Goal: Find specific page/section: Find specific page/section

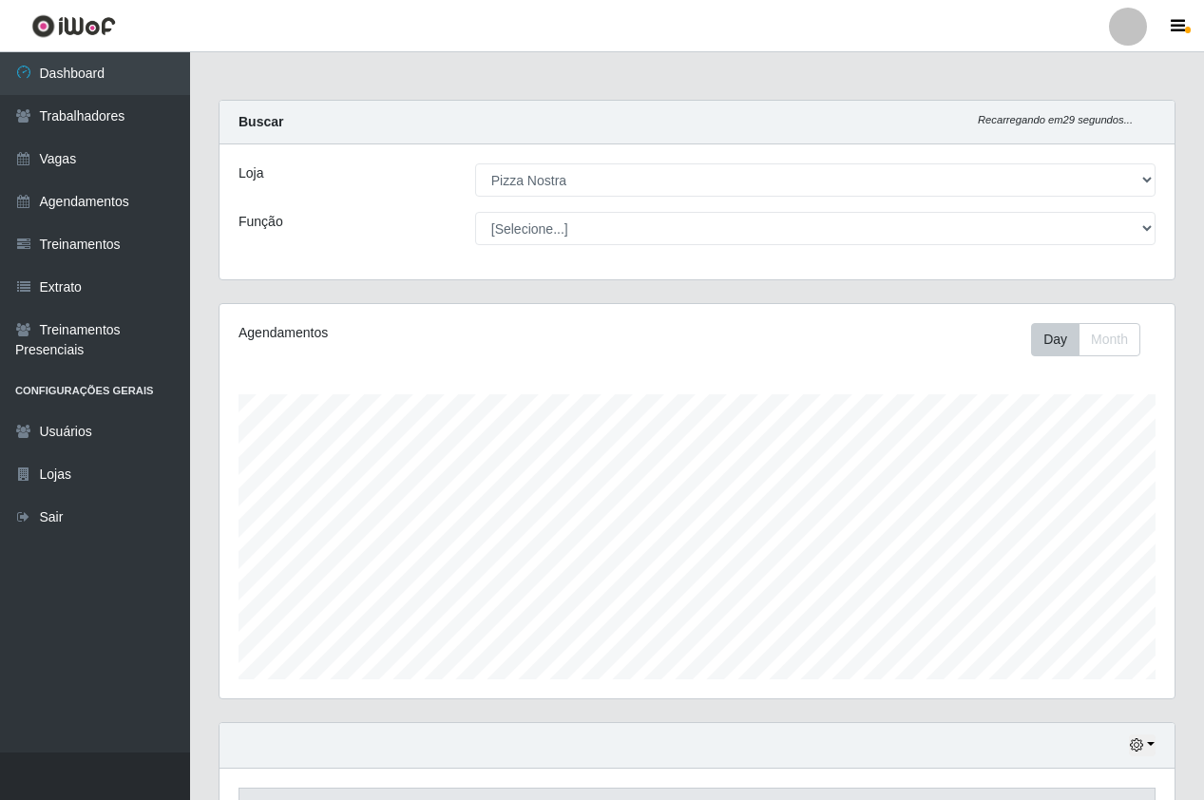
select select "337"
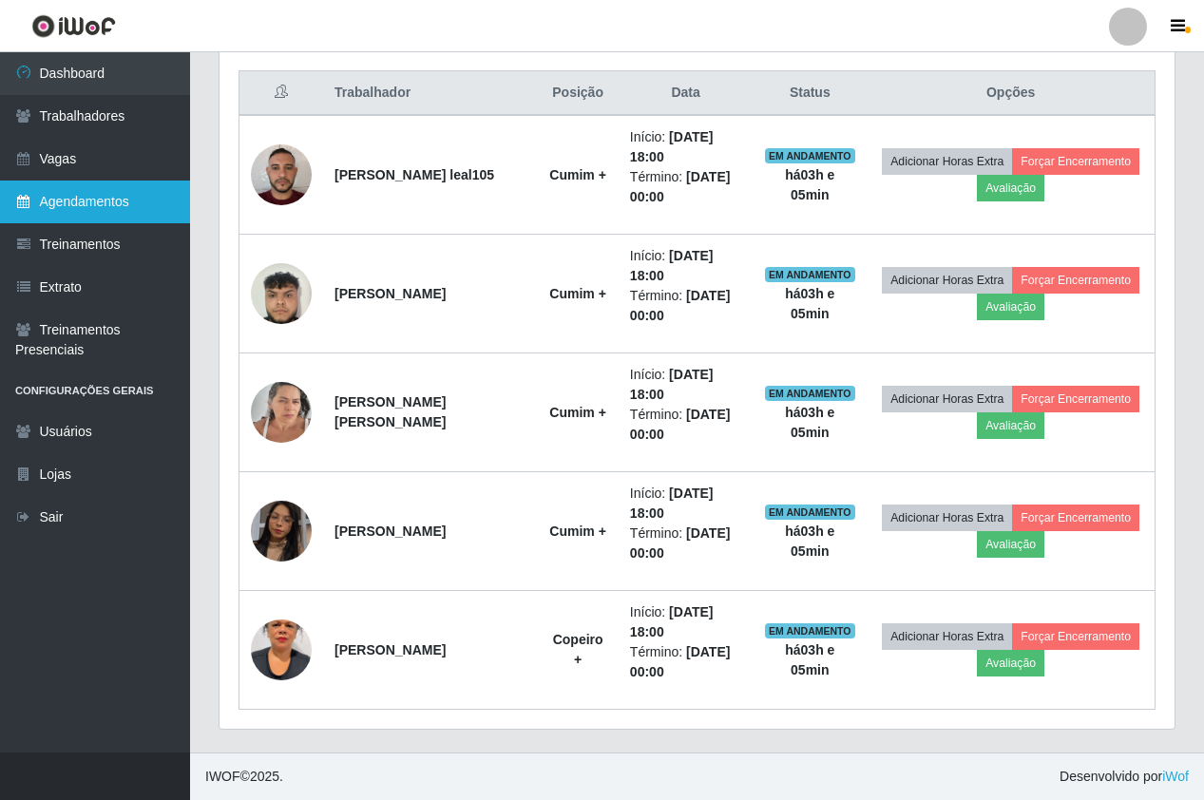
scroll to position [394, 955]
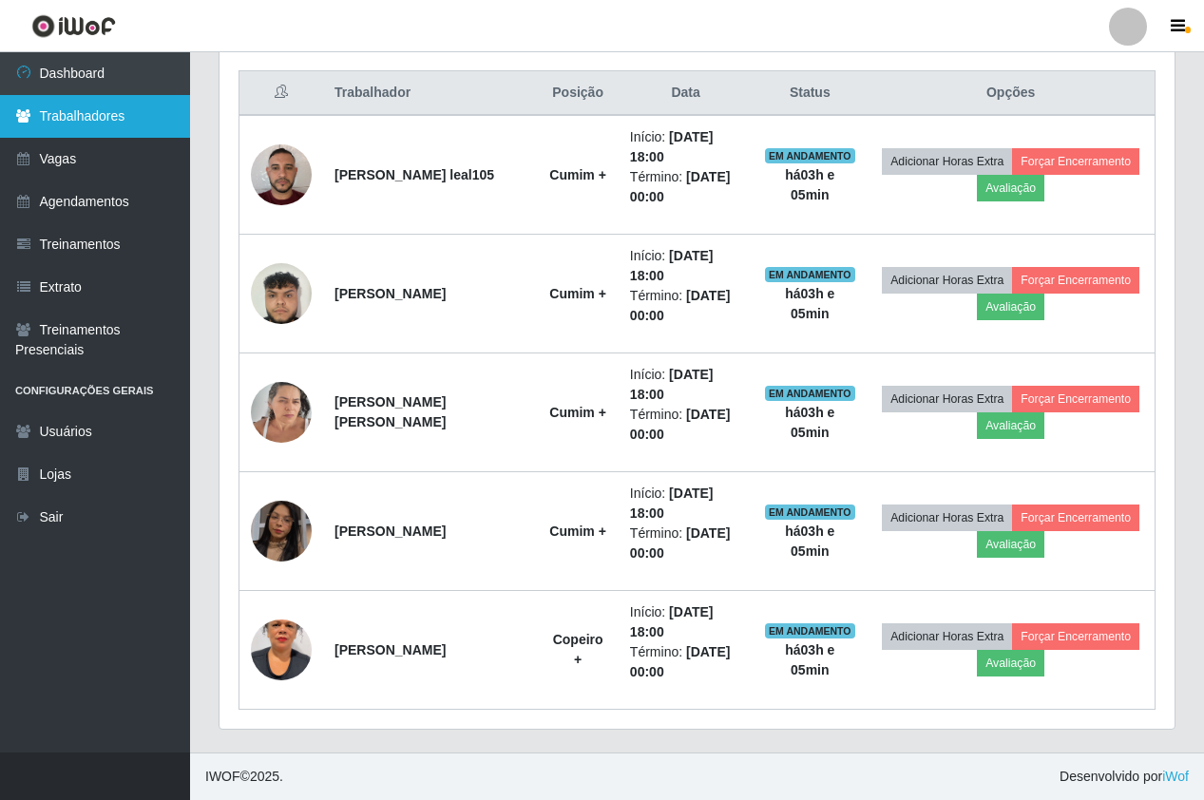
click at [76, 135] on link "Trabalhadores" at bounding box center [95, 116] width 190 height 43
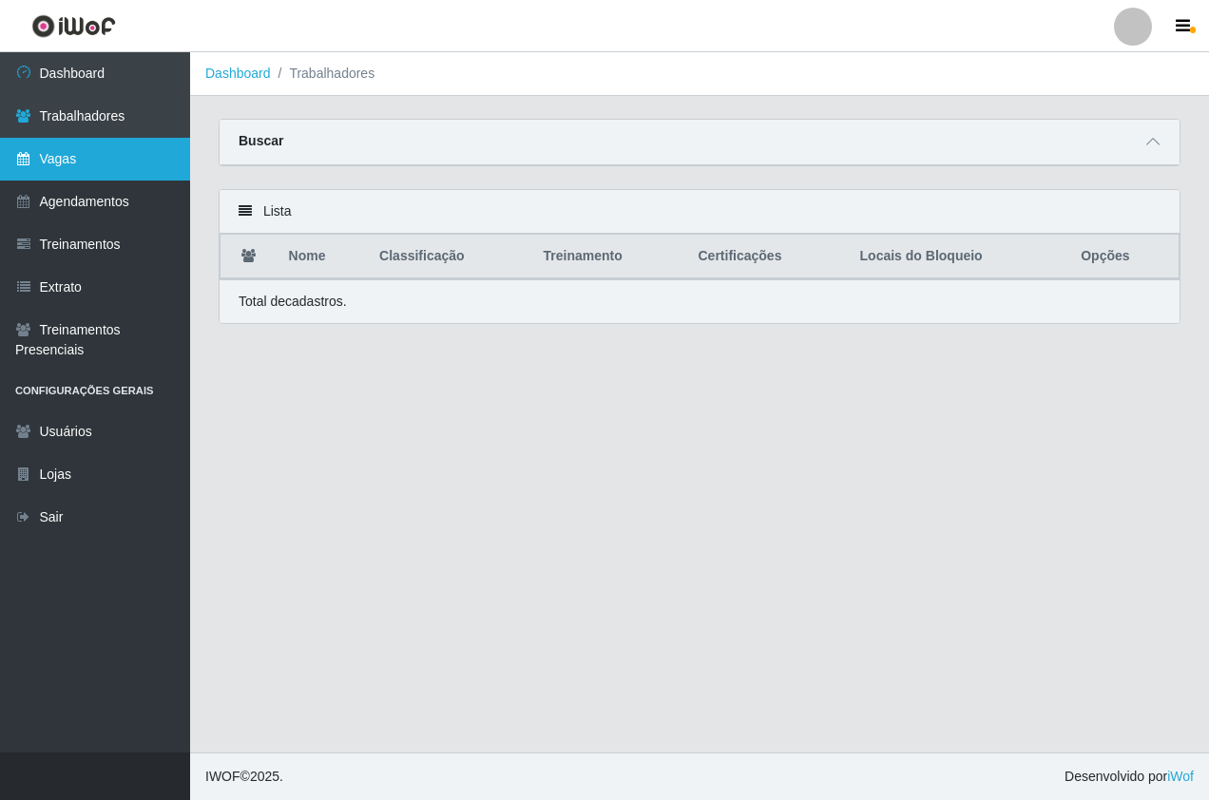
click at [79, 152] on link "Vagas" at bounding box center [95, 159] width 190 height 43
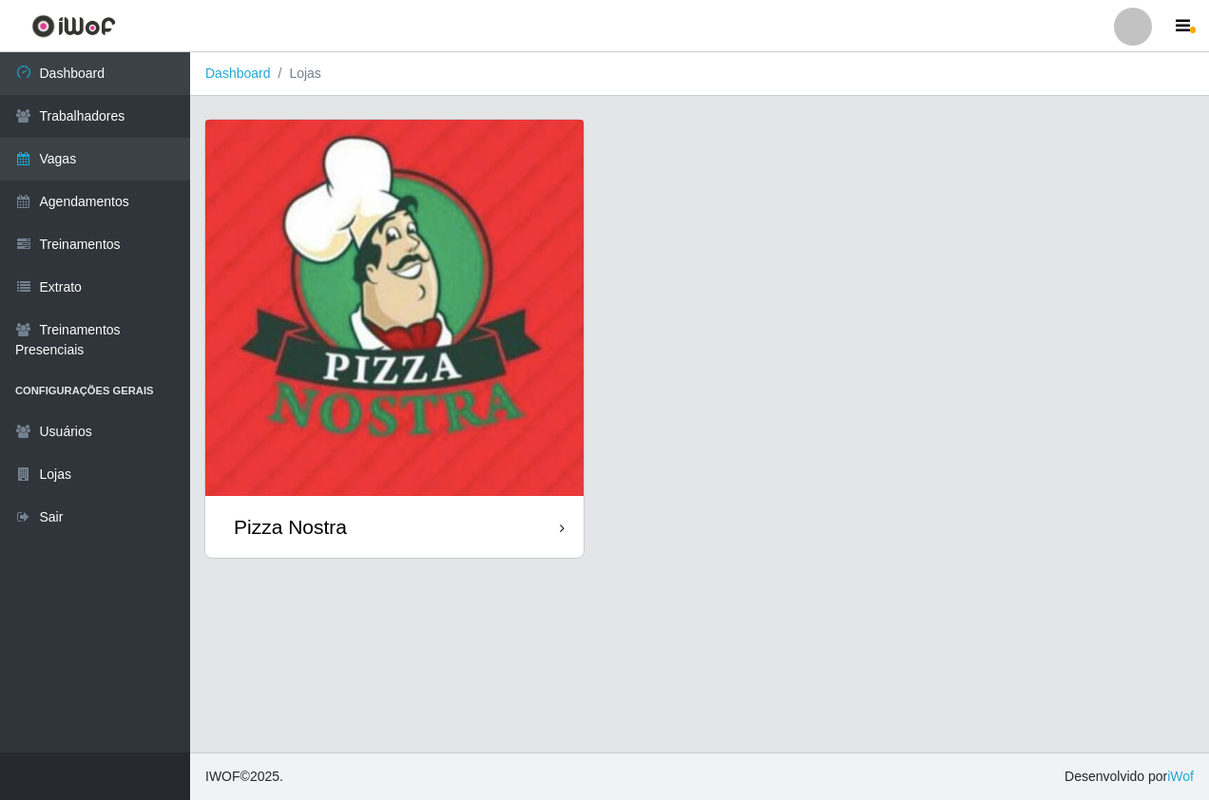
click at [297, 294] on img at bounding box center [394, 308] width 378 height 376
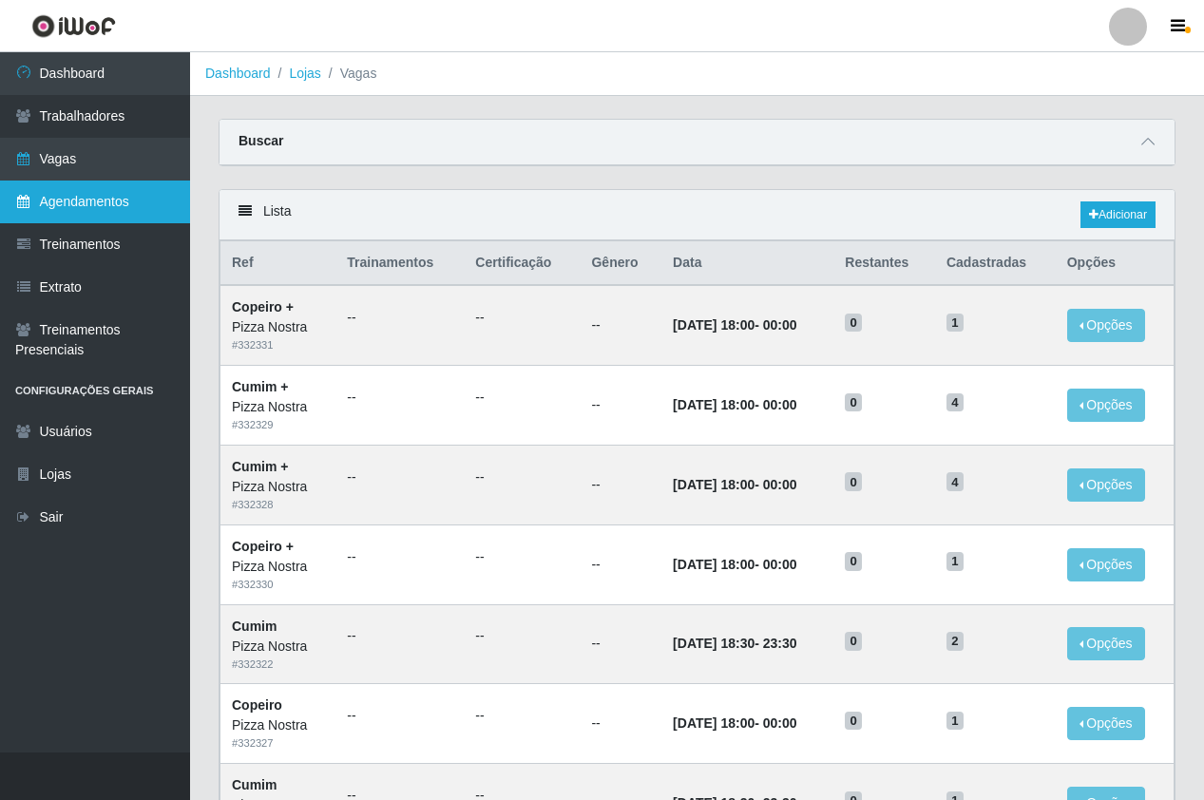
click at [117, 203] on link "Agendamentos" at bounding box center [95, 202] width 190 height 43
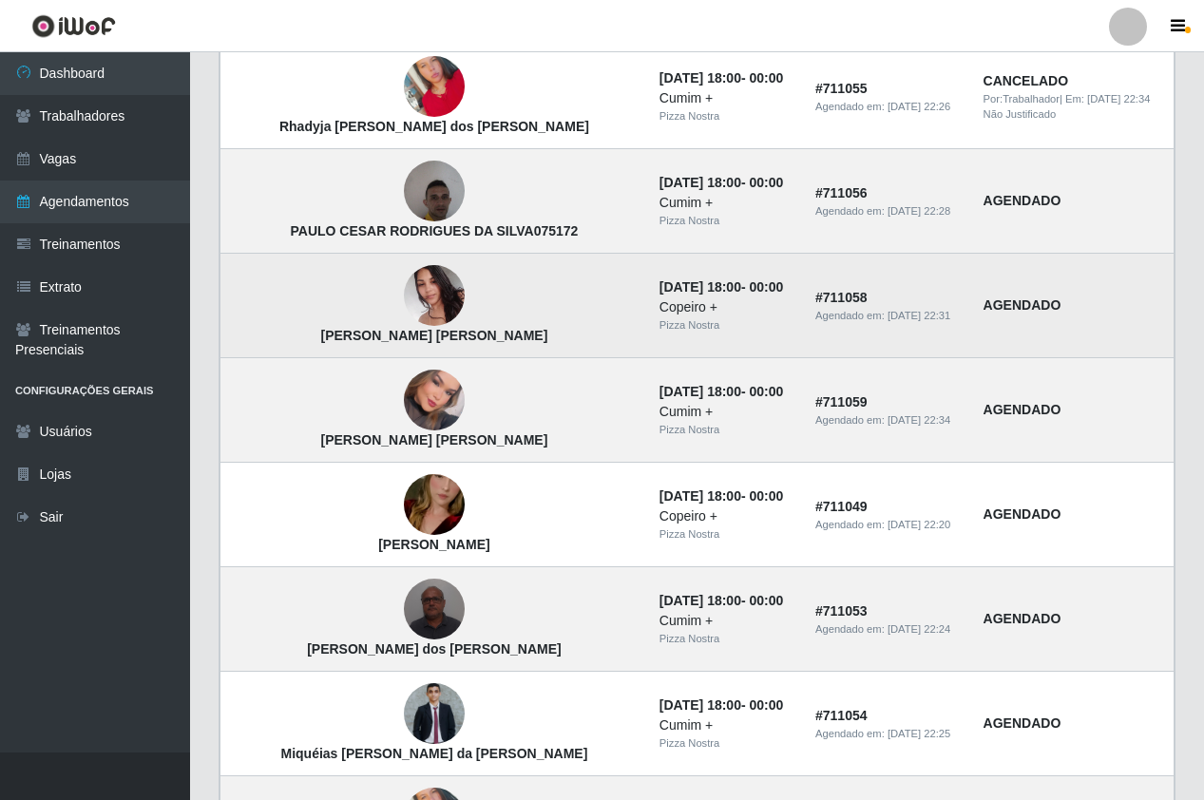
scroll to position [570, 0]
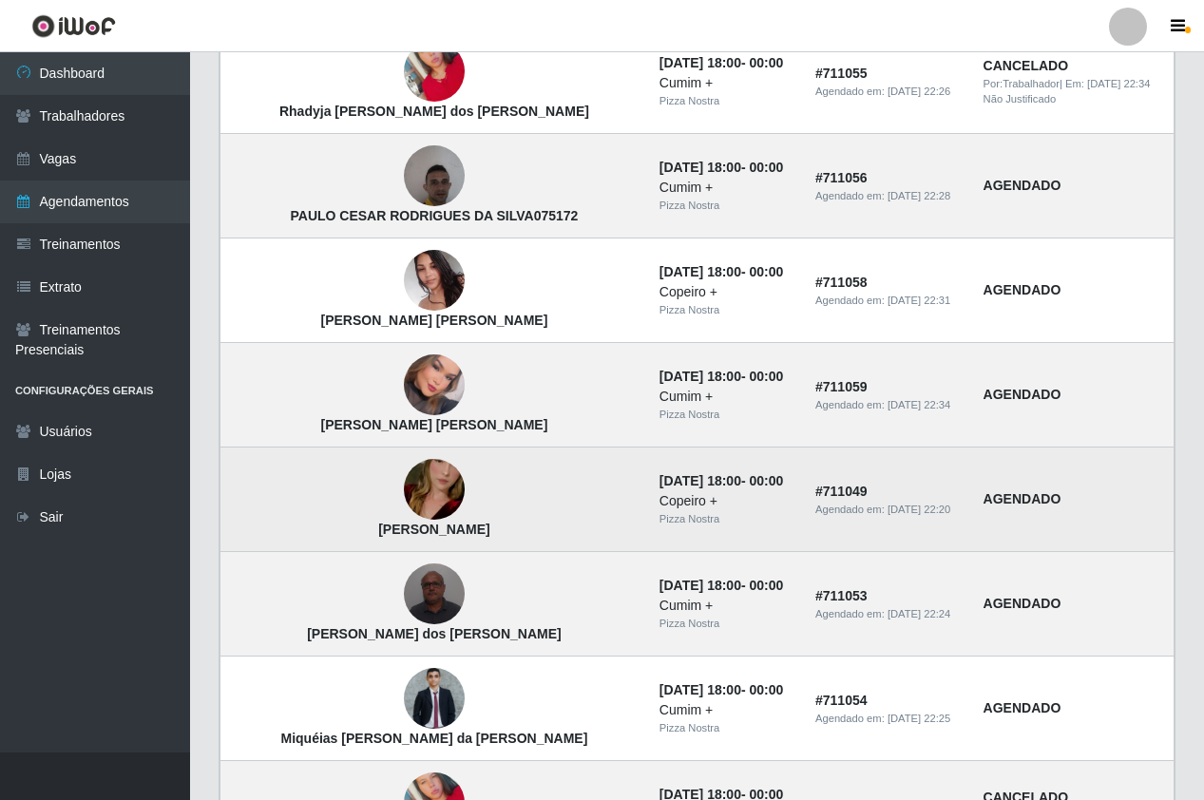
click at [404, 499] on img at bounding box center [434, 490] width 61 height 108
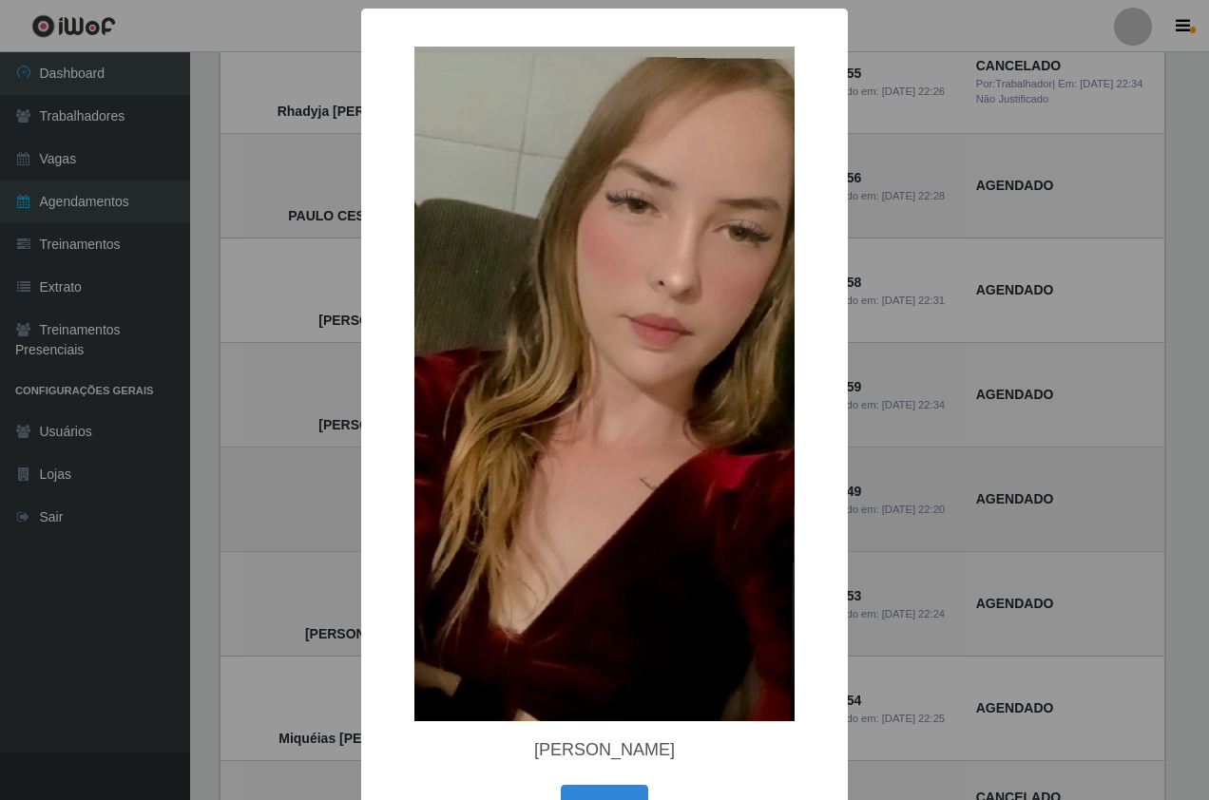
click at [367, 499] on div "× [PERSON_NAME] OK Cancel" at bounding box center [604, 431] width 487 height 845
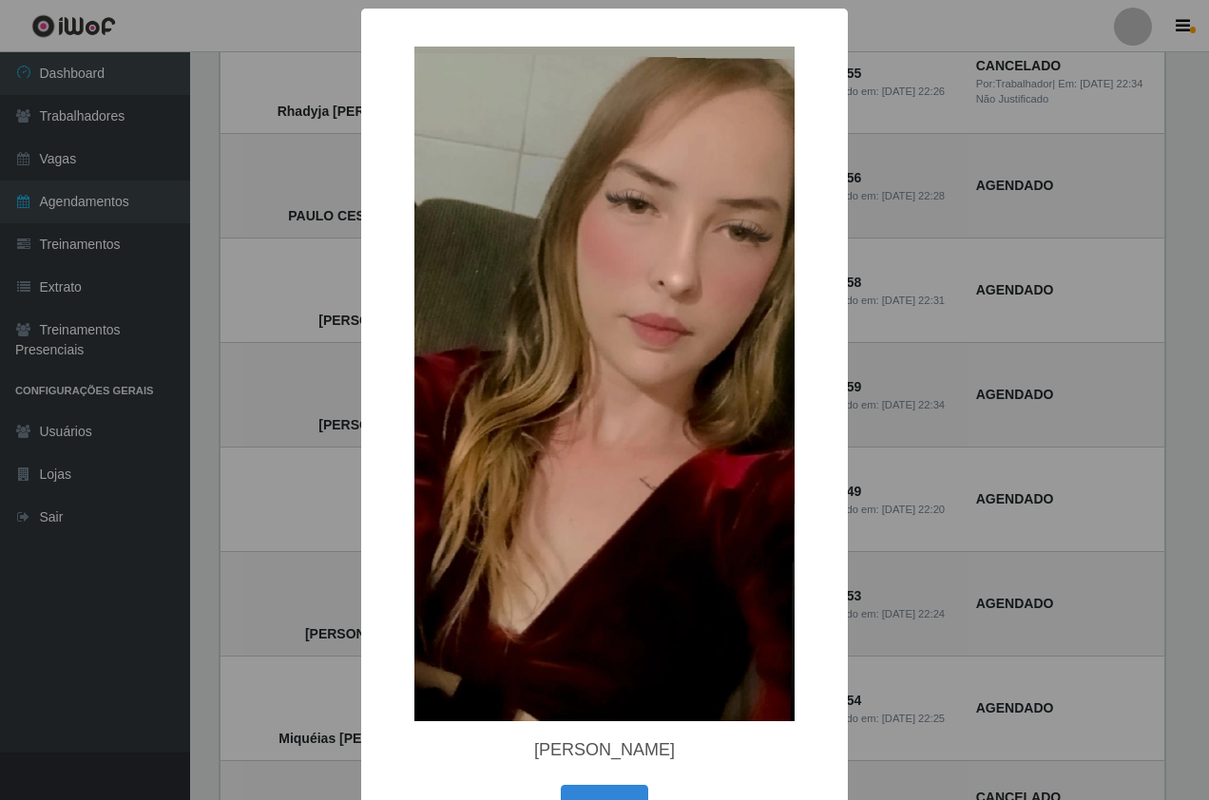
click at [1125, 480] on div "× [PERSON_NAME] OK Cancel" at bounding box center [604, 400] width 1209 height 800
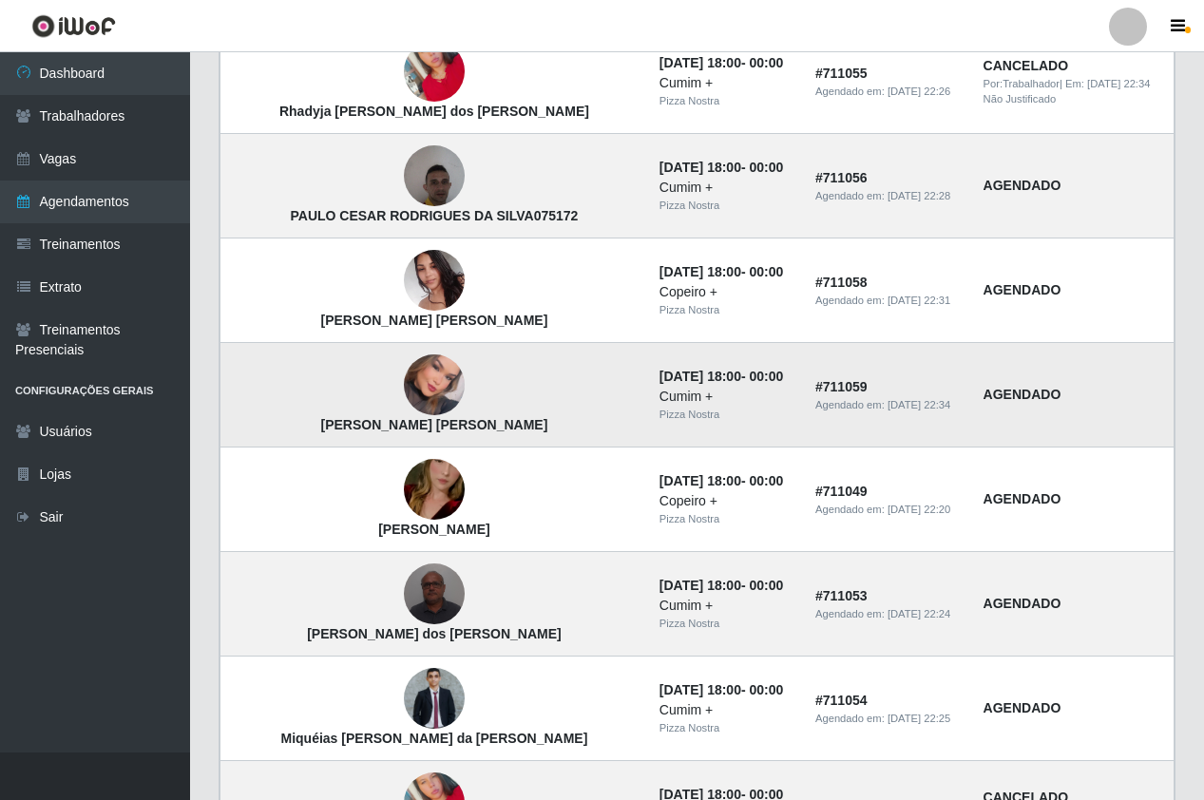
click at [510, 409] on td "[PERSON_NAME] [PERSON_NAME]" at bounding box center [434, 395] width 428 height 105
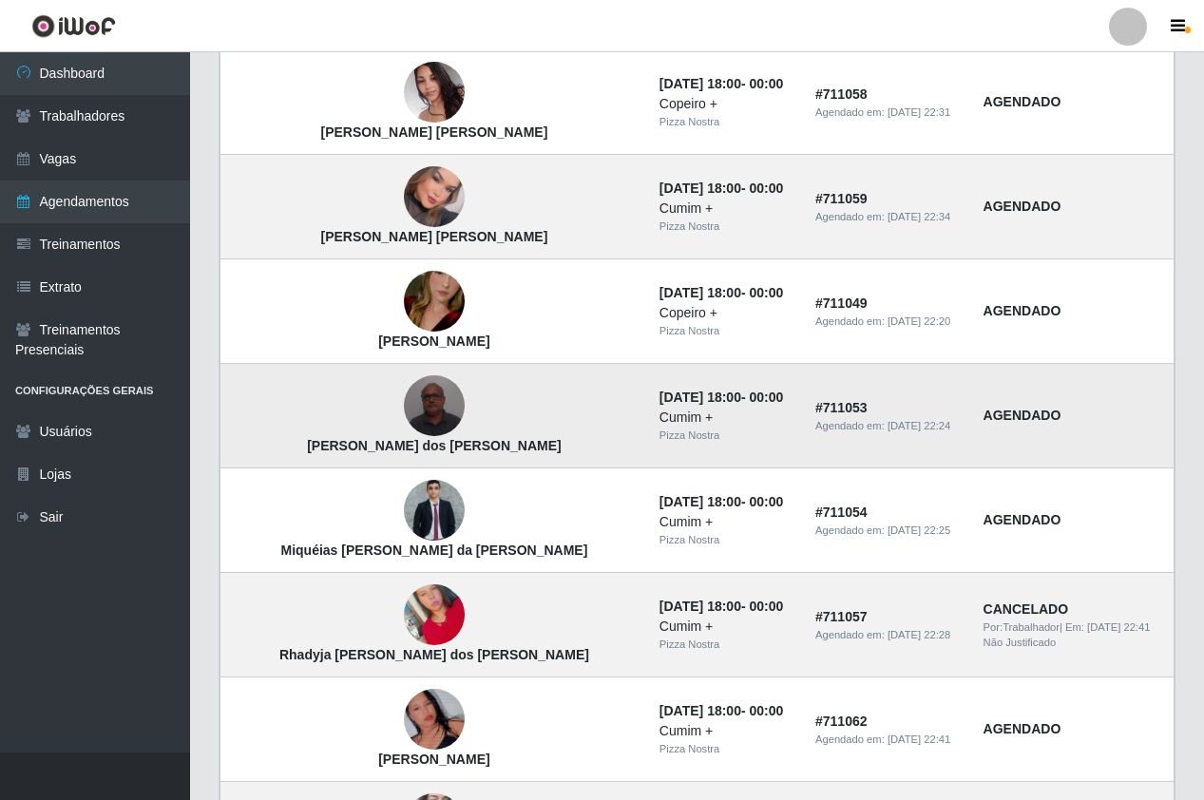
scroll to position [760, 0]
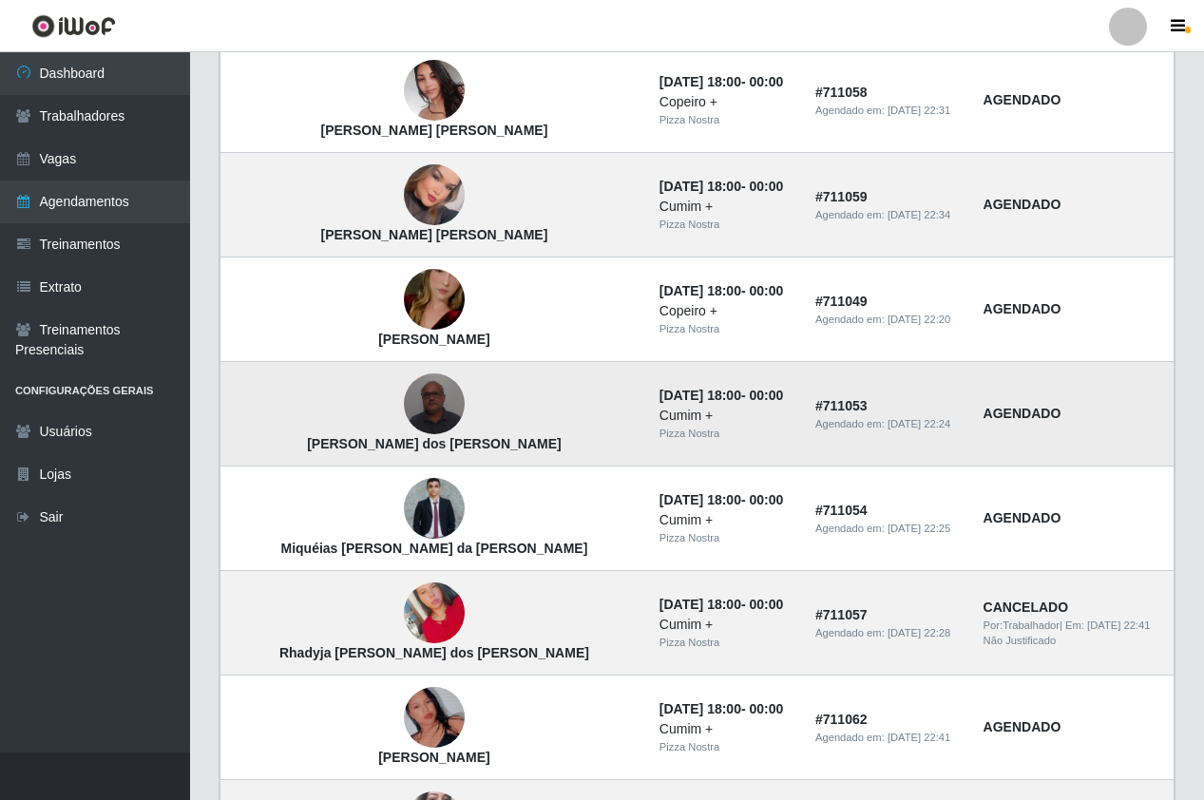
click at [404, 416] on img at bounding box center [434, 404] width 61 height 81
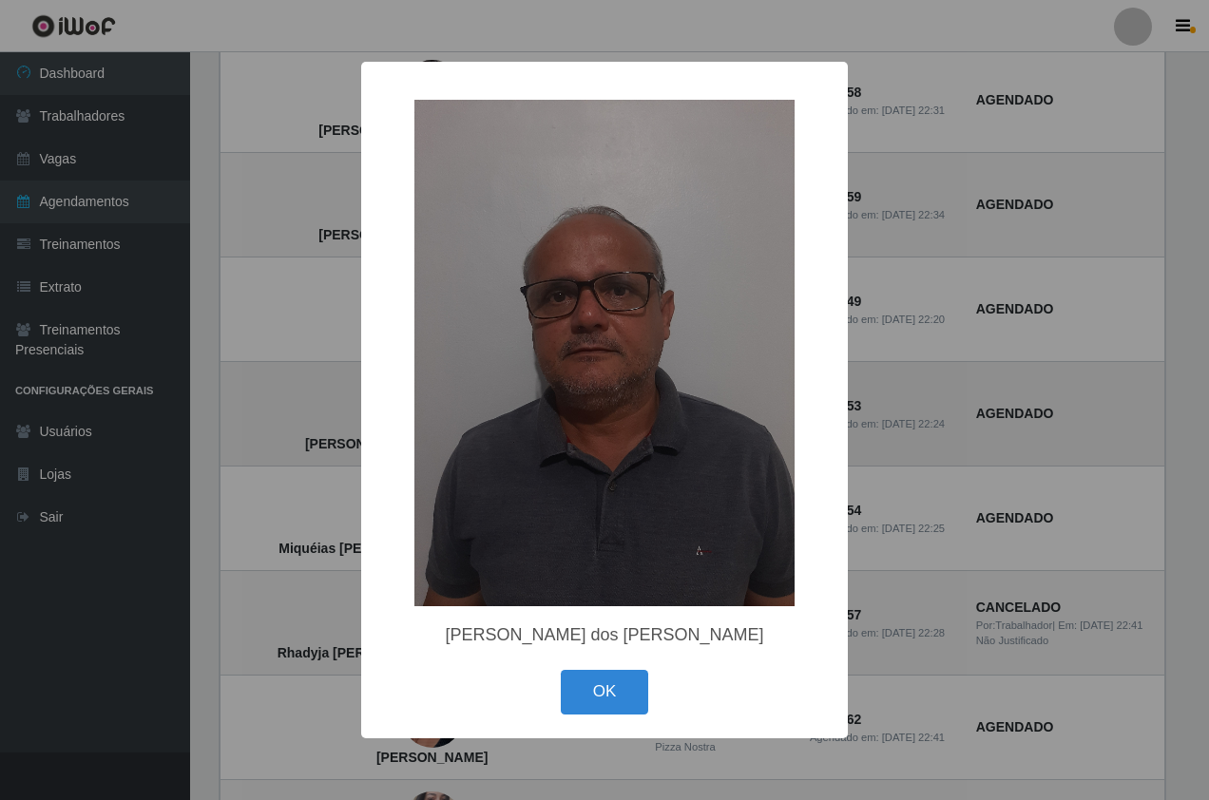
click at [389, 416] on div "×" at bounding box center [604, 353] width 449 height 545
click at [302, 412] on div "× [PERSON_NAME] dos [PERSON_NAME] OK Cancel" at bounding box center [604, 400] width 1209 height 800
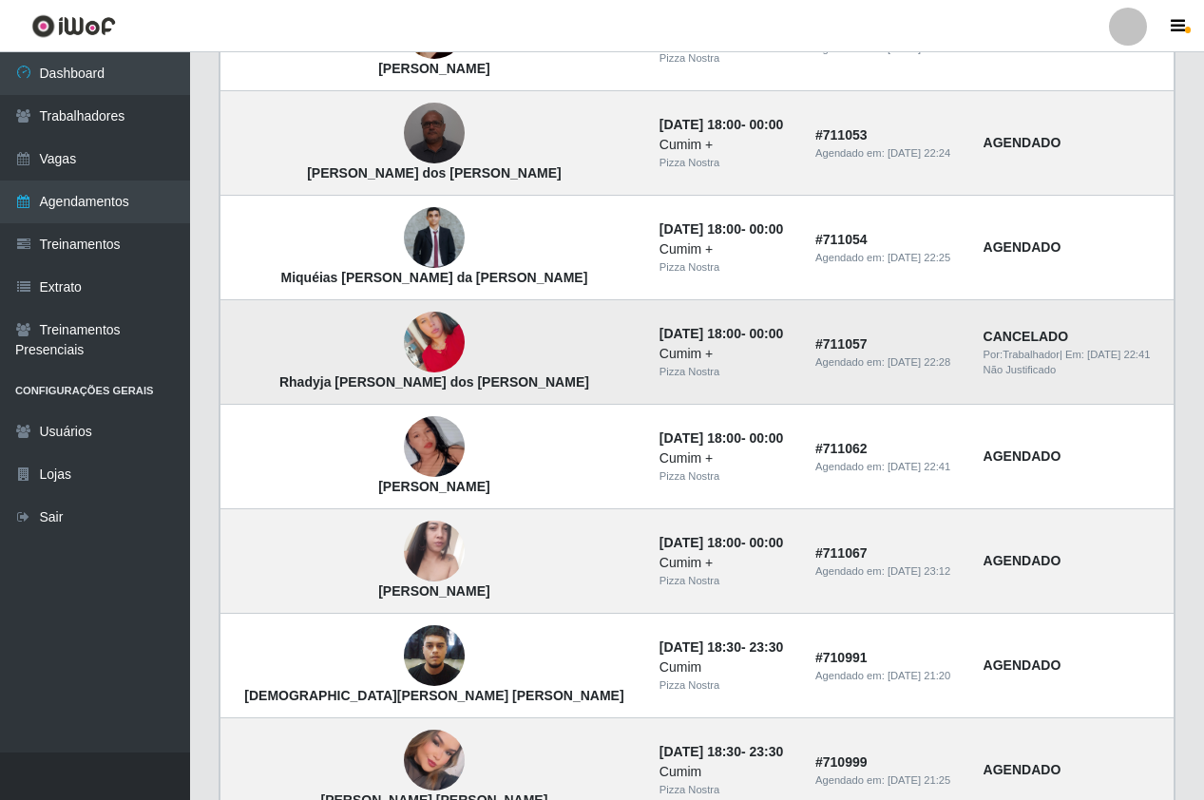
scroll to position [1184, 0]
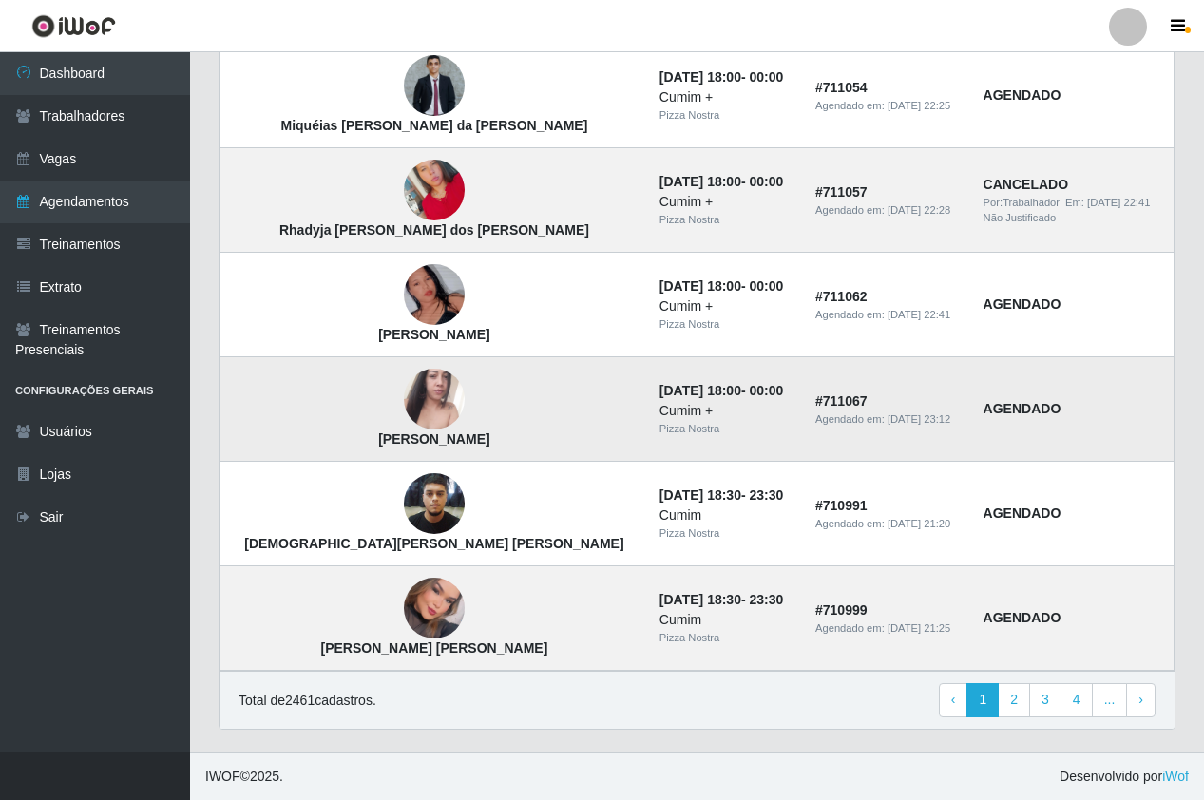
click at [404, 392] on img at bounding box center [434, 400] width 61 height 108
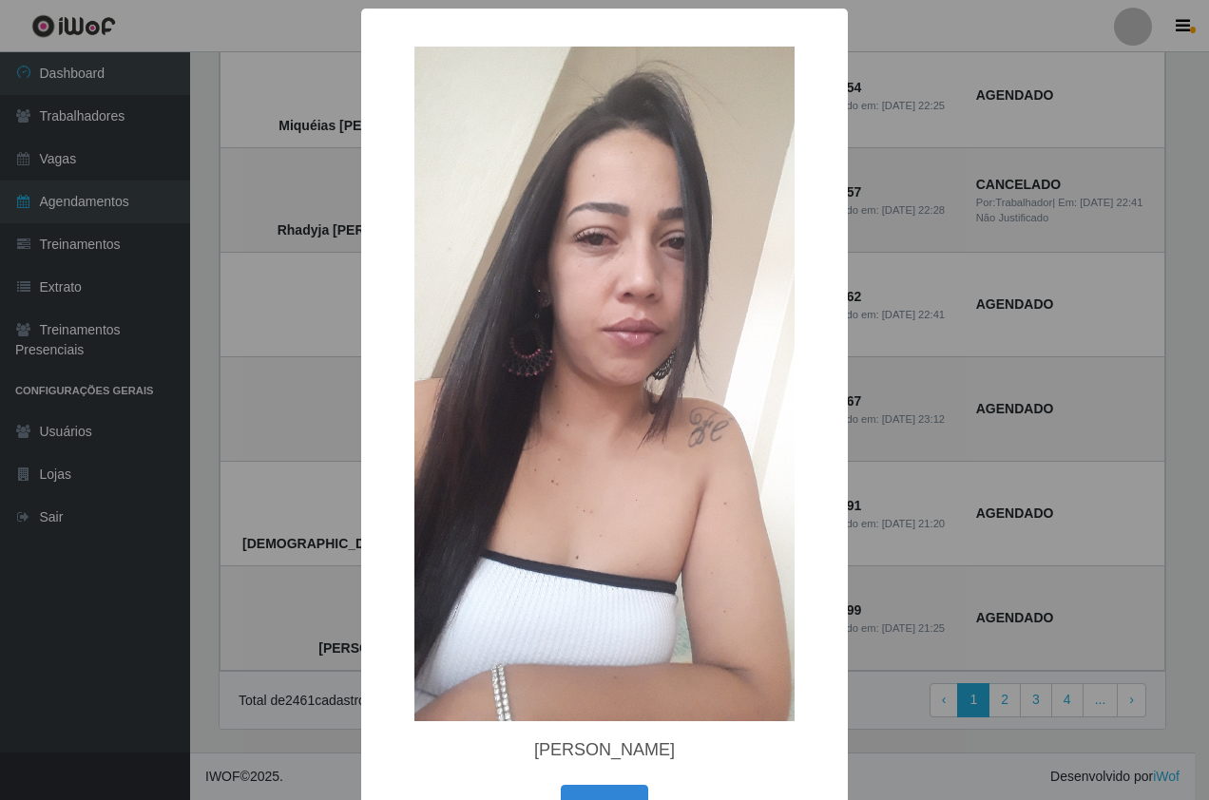
click at [244, 428] on div "× [PERSON_NAME] OK Cancel" at bounding box center [604, 400] width 1209 height 800
